Goal: Navigation & Orientation: Go to known website

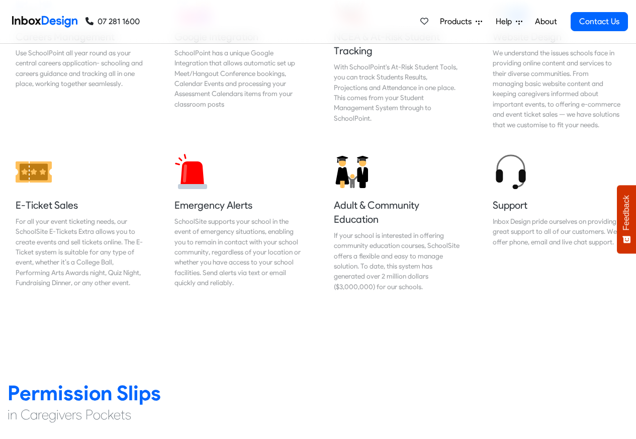
scroll to position [1147, 0]
